Goal: Transaction & Acquisition: Purchase product/service

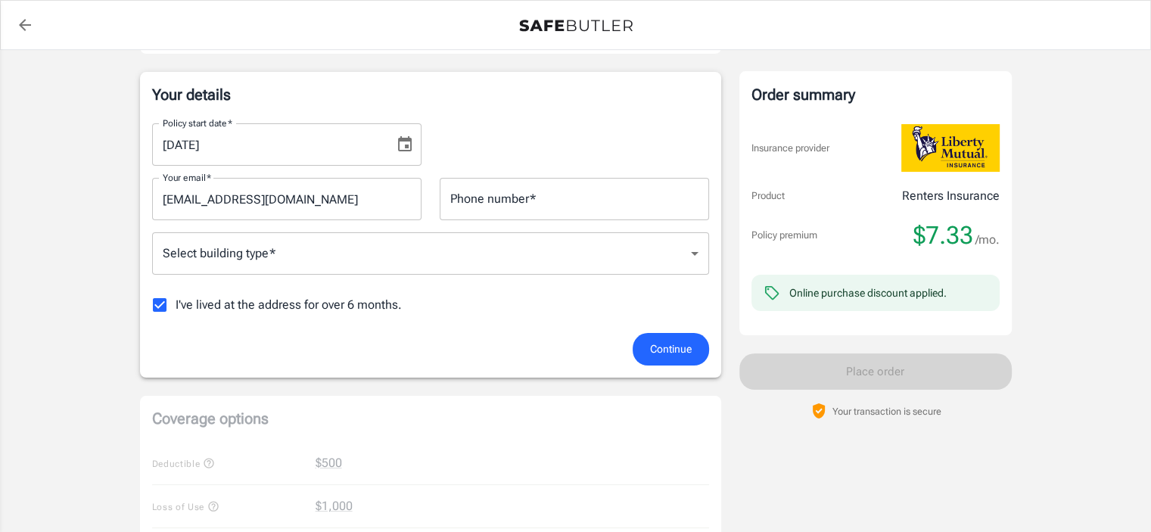
scroll to position [227, 0]
click at [410, 147] on icon "Choose date, selected date is Aug 17, 2025" at bounding box center [405, 145] width 14 height 15
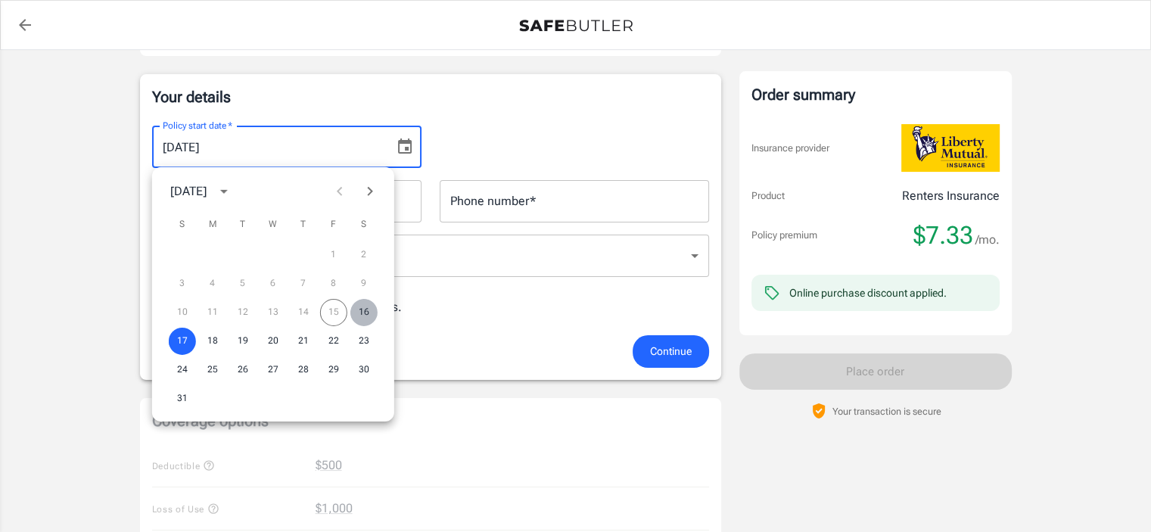
click at [365, 312] on button "16" at bounding box center [363, 312] width 27 height 27
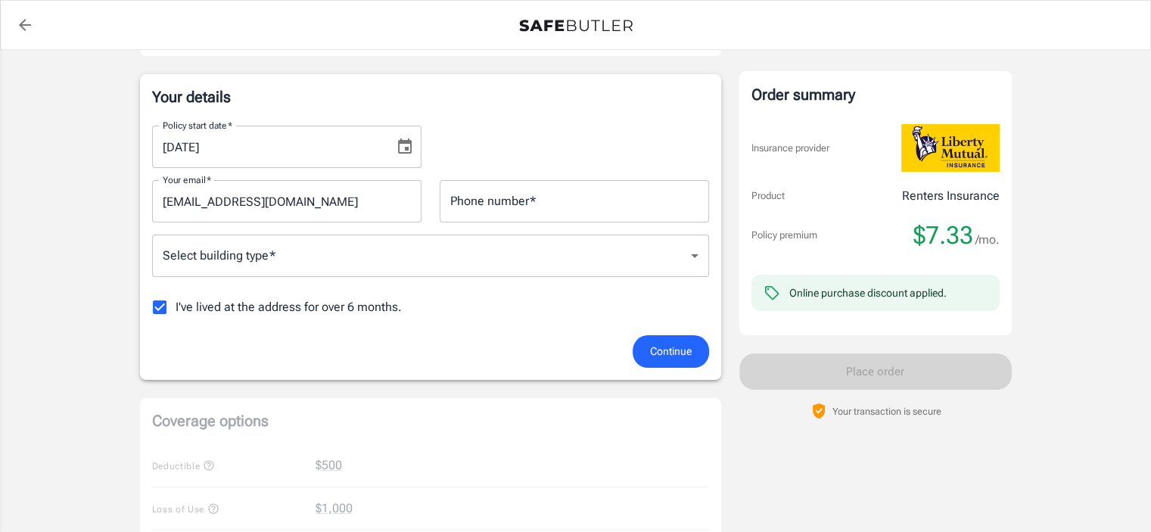
type input "[DATE]"
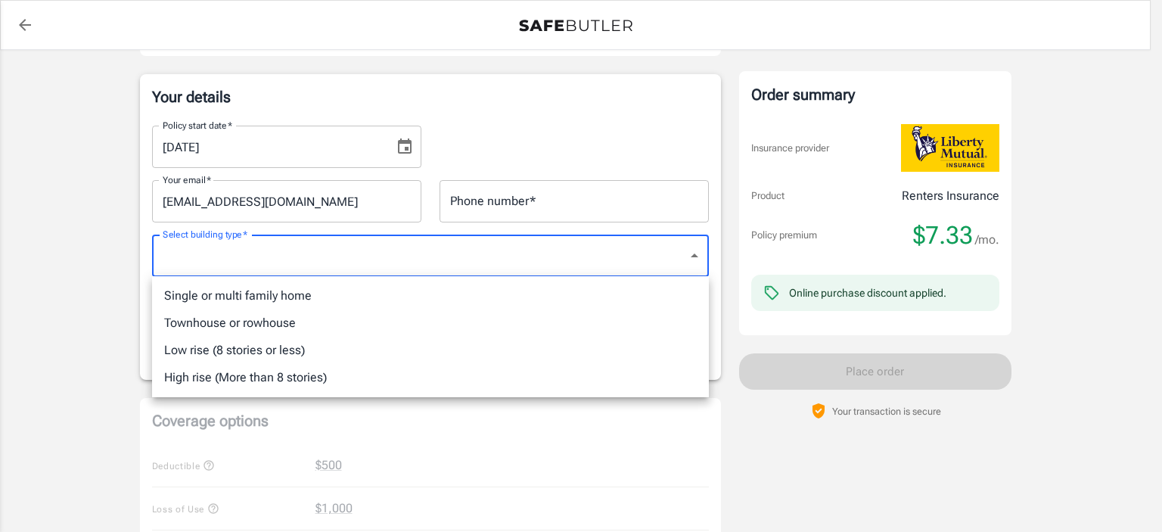
click at [399, 250] on body "Policy premium $ 7.33 /mo Liberty Mutual Renters Insurance [STREET_ADDRESS][PER…" at bounding box center [581, 488] width 1162 height 1430
click at [284, 323] on li "Townhouse or rowhouse" at bounding box center [430, 322] width 557 height 27
type input "townhouse"
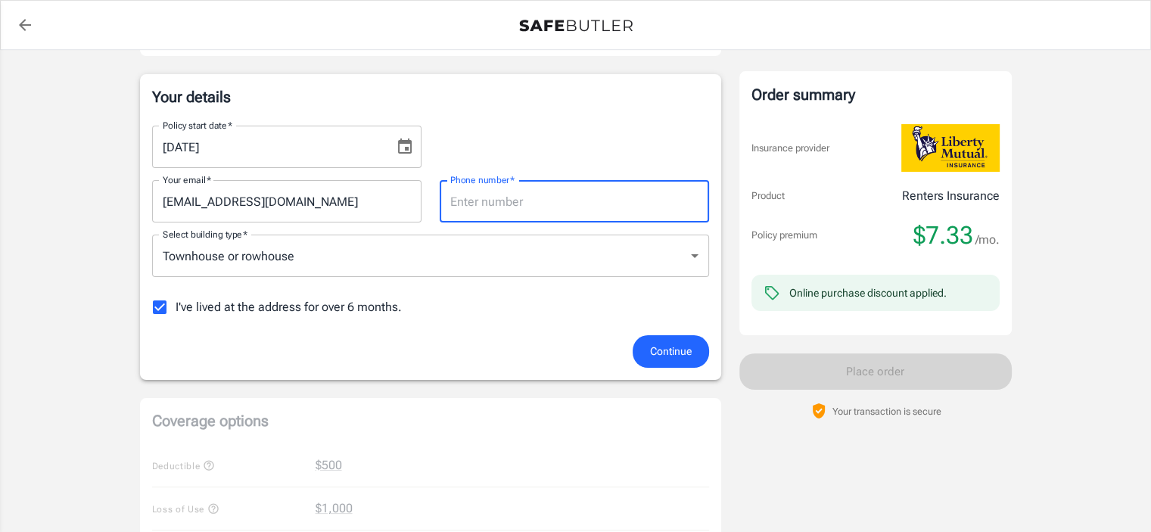
click at [517, 202] on input "Phone number   *" at bounding box center [573, 201] width 269 height 42
type input "6626145109"
click at [572, 341] on div "Continue" at bounding box center [430, 351] width 575 height 33
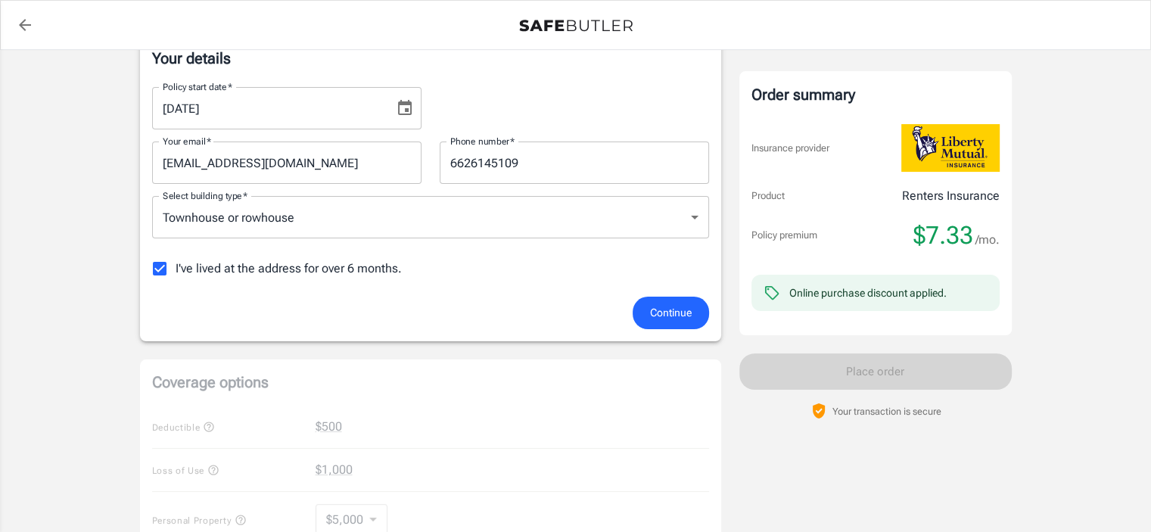
scroll to position [303, 0]
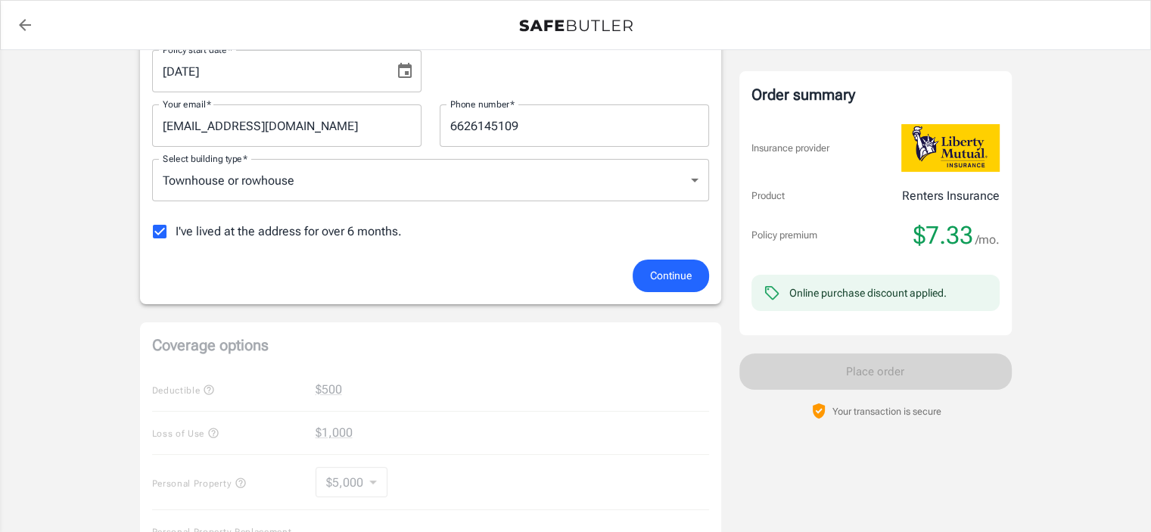
click at [672, 280] on span "Continue" at bounding box center [671, 275] width 42 height 19
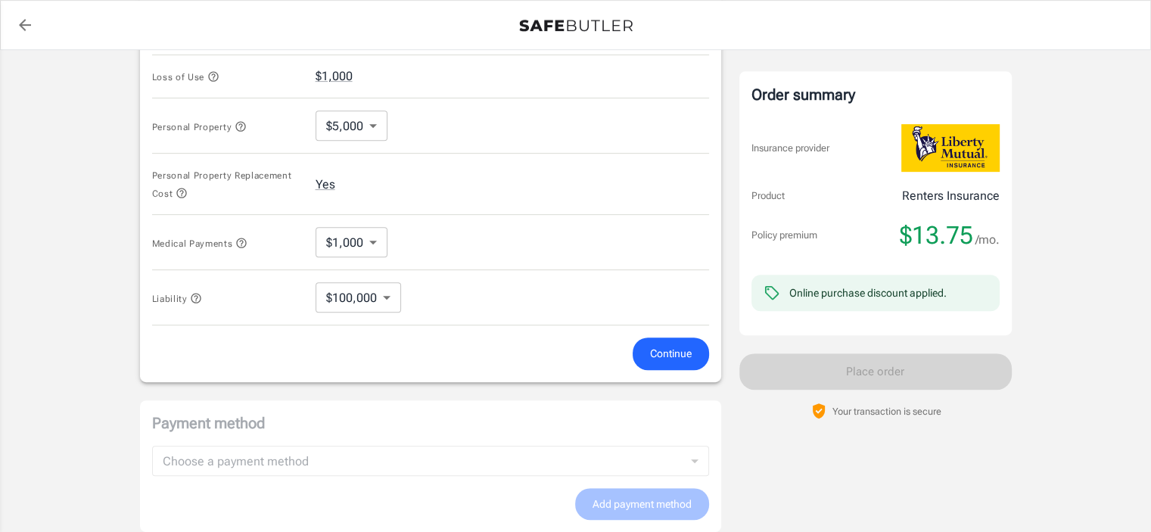
scroll to position [729, 0]
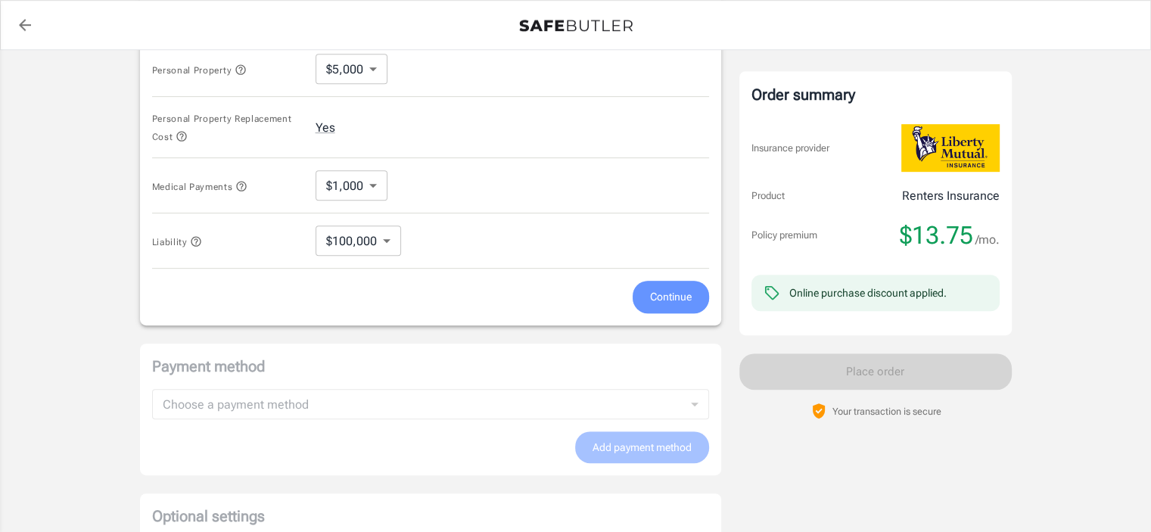
click at [653, 294] on span "Continue" at bounding box center [671, 296] width 42 height 19
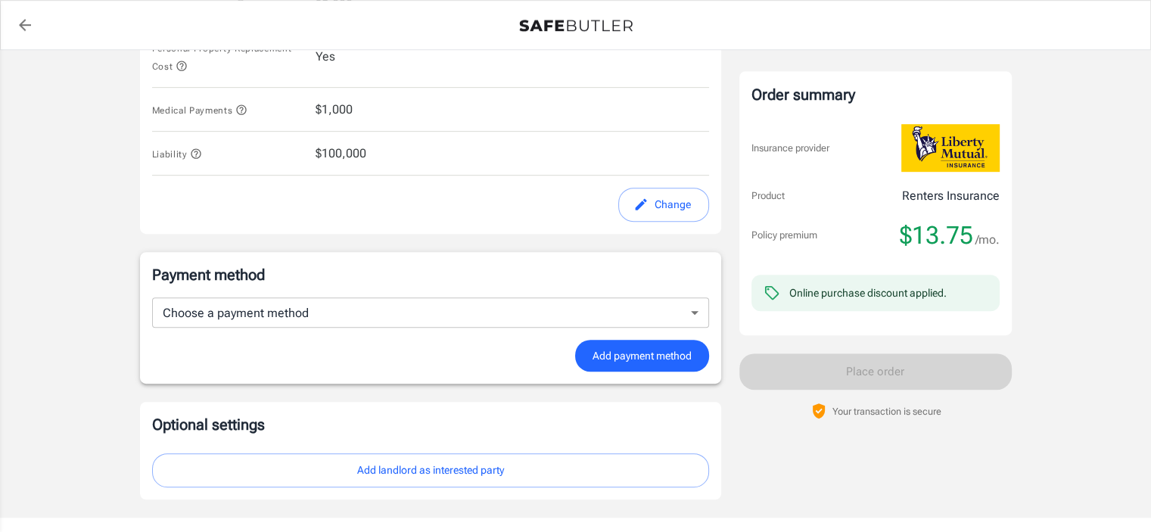
scroll to position [839, 0]
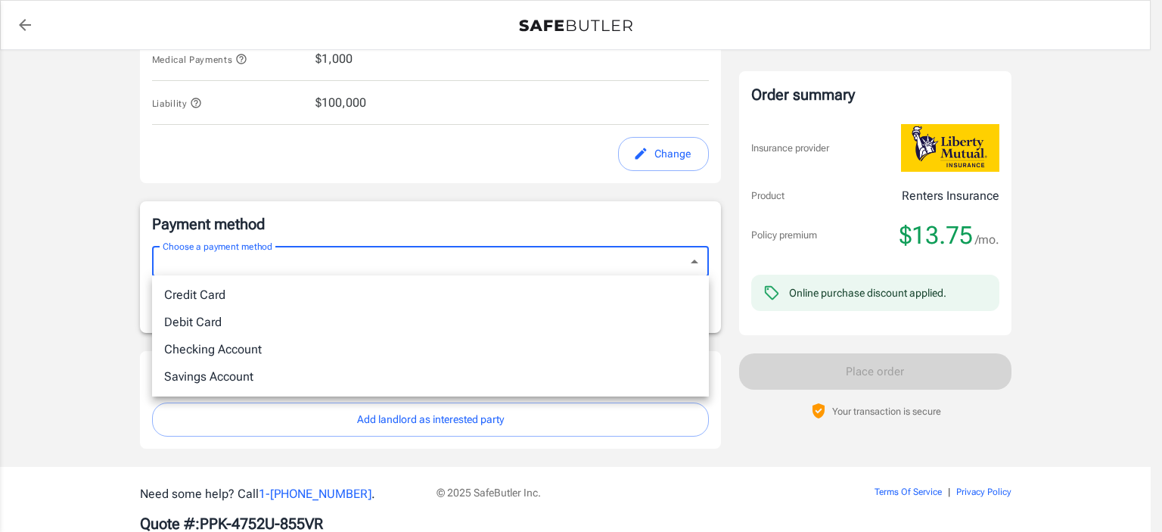
click at [240, 325] on li "Debit Card" at bounding box center [430, 322] width 557 height 27
type input "debit"
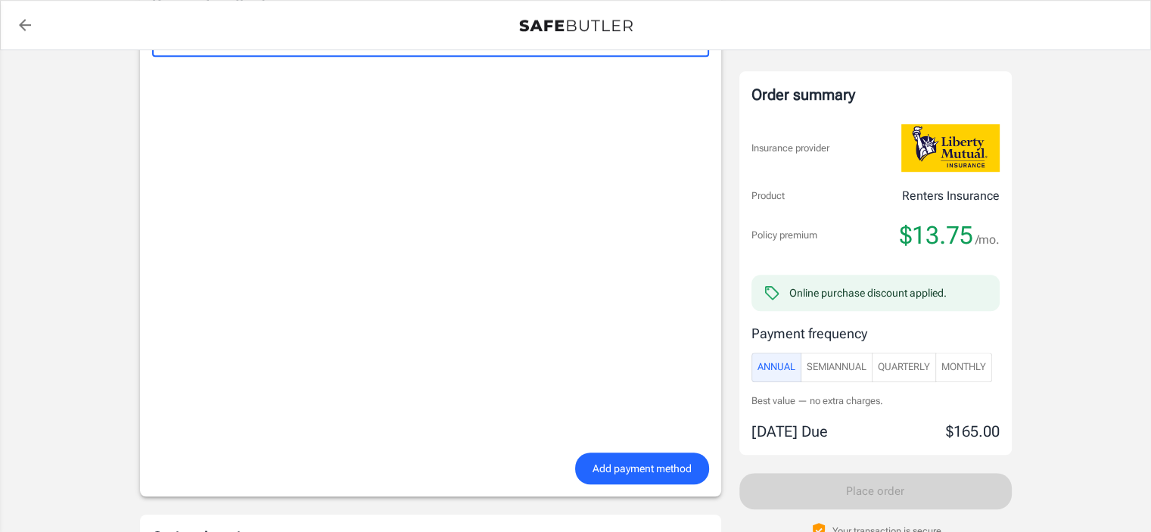
scroll to position [1066, 0]
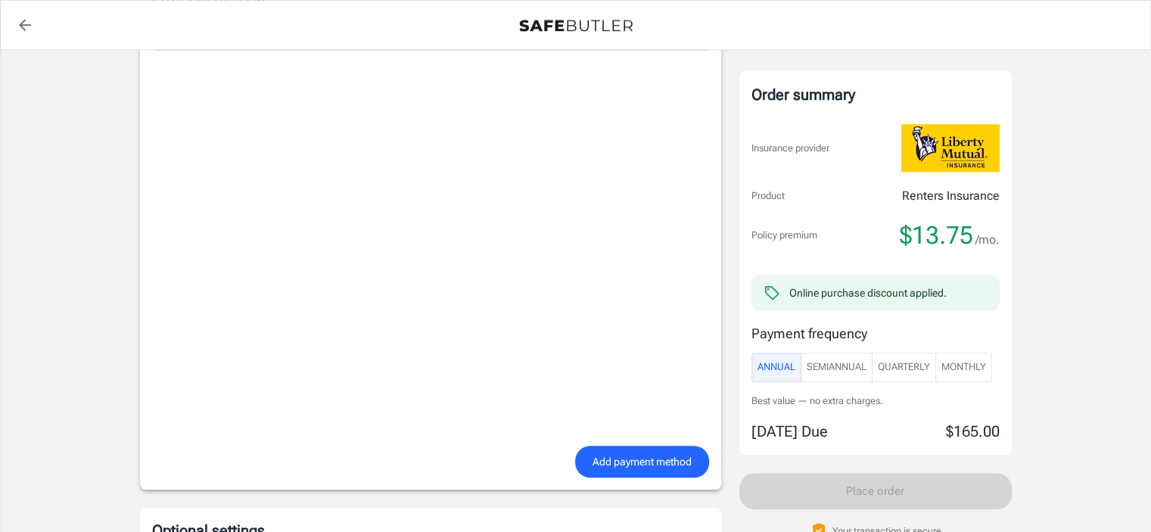
click at [845, 371] on span "SemiAnnual" at bounding box center [836, 367] width 60 height 17
click at [787, 374] on span "Annual" at bounding box center [776, 367] width 38 height 17
click at [918, 370] on span "Quarterly" at bounding box center [903, 367] width 52 height 17
click at [849, 368] on span "SemiAnnual" at bounding box center [836, 367] width 60 height 17
click at [784, 371] on span "Annual" at bounding box center [776, 367] width 38 height 17
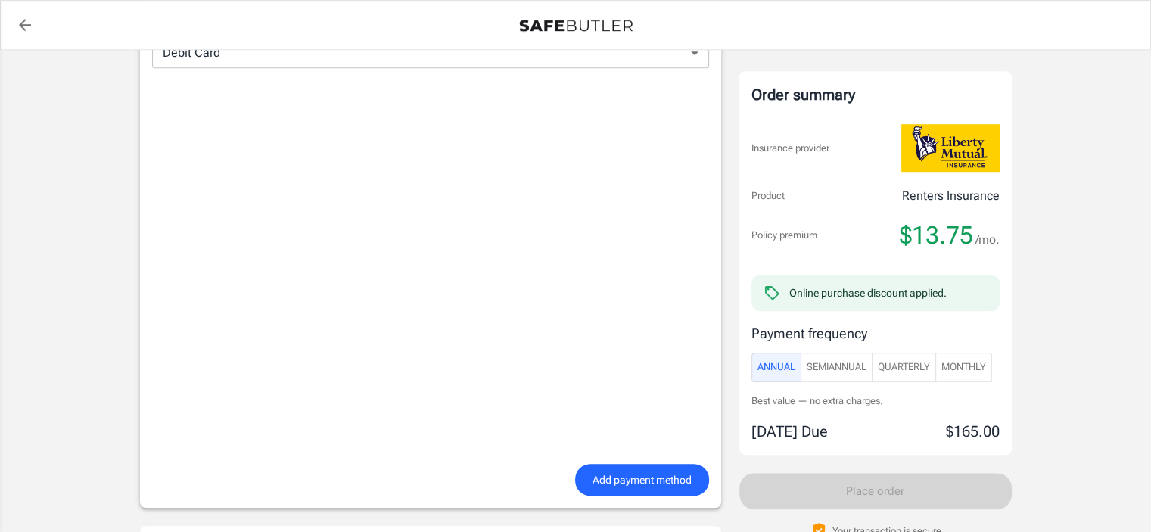
scroll to position [1059, 0]
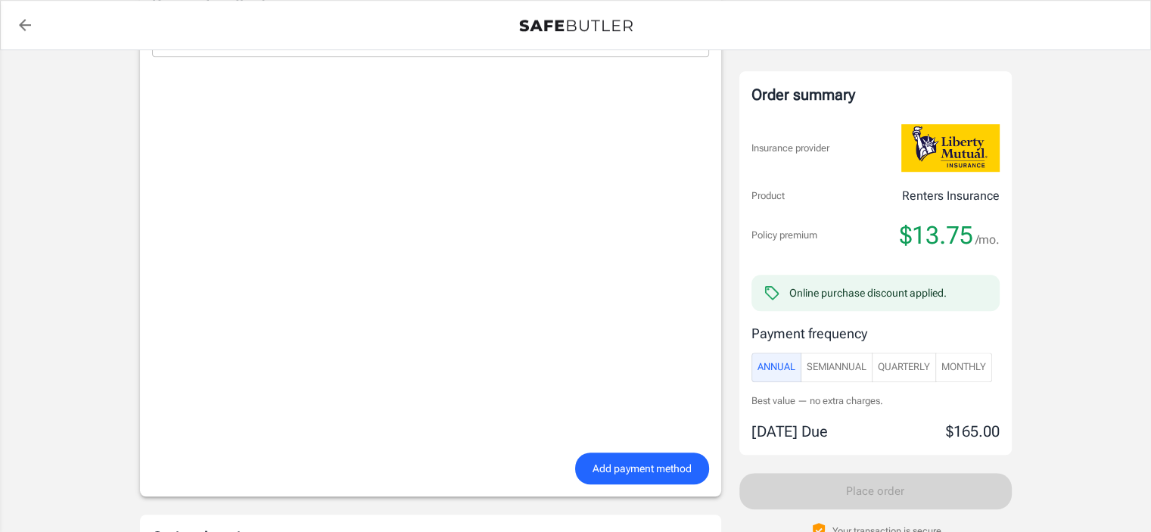
click at [852, 362] on span "SemiAnnual" at bounding box center [836, 367] width 60 height 17
click at [772, 368] on span "Annual" at bounding box center [776, 367] width 38 height 17
click at [824, 368] on span "SemiAnnual" at bounding box center [836, 367] width 60 height 17
click at [899, 368] on span "Quarterly" at bounding box center [903, 367] width 52 height 17
click at [964, 368] on span "Monthly" at bounding box center [963, 367] width 45 height 17
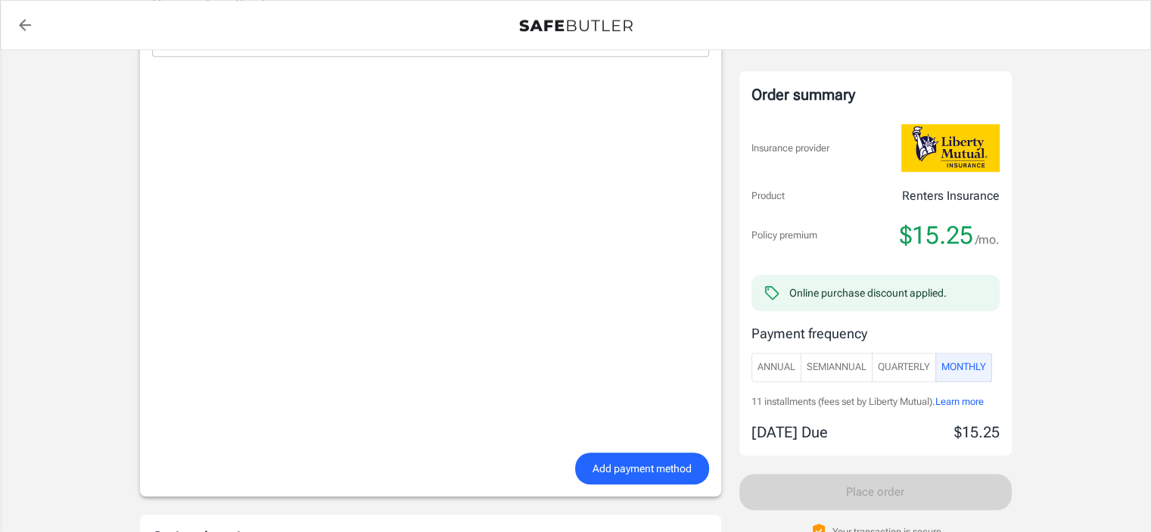
click at [828, 368] on span "SemiAnnual" at bounding box center [836, 367] width 60 height 17
click at [766, 374] on span "Annual" at bounding box center [776, 367] width 38 height 17
click at [831, 374] on span "SemiAnnual" at bounding box center [836, 367] width 60 height 17
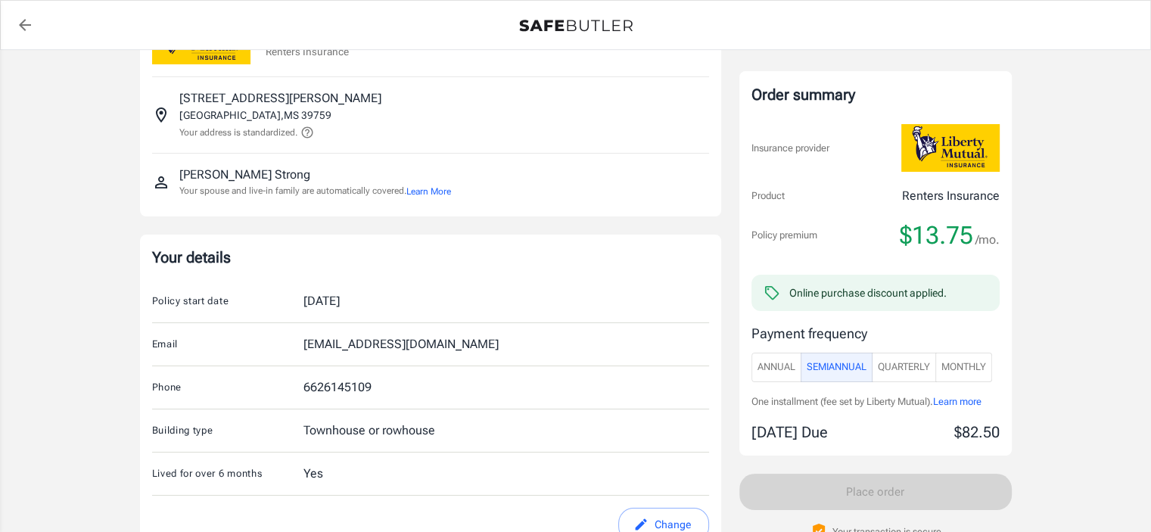
scroll to position [0, 0]
